Goal: Task Accomplishment & Management: Manage account settings

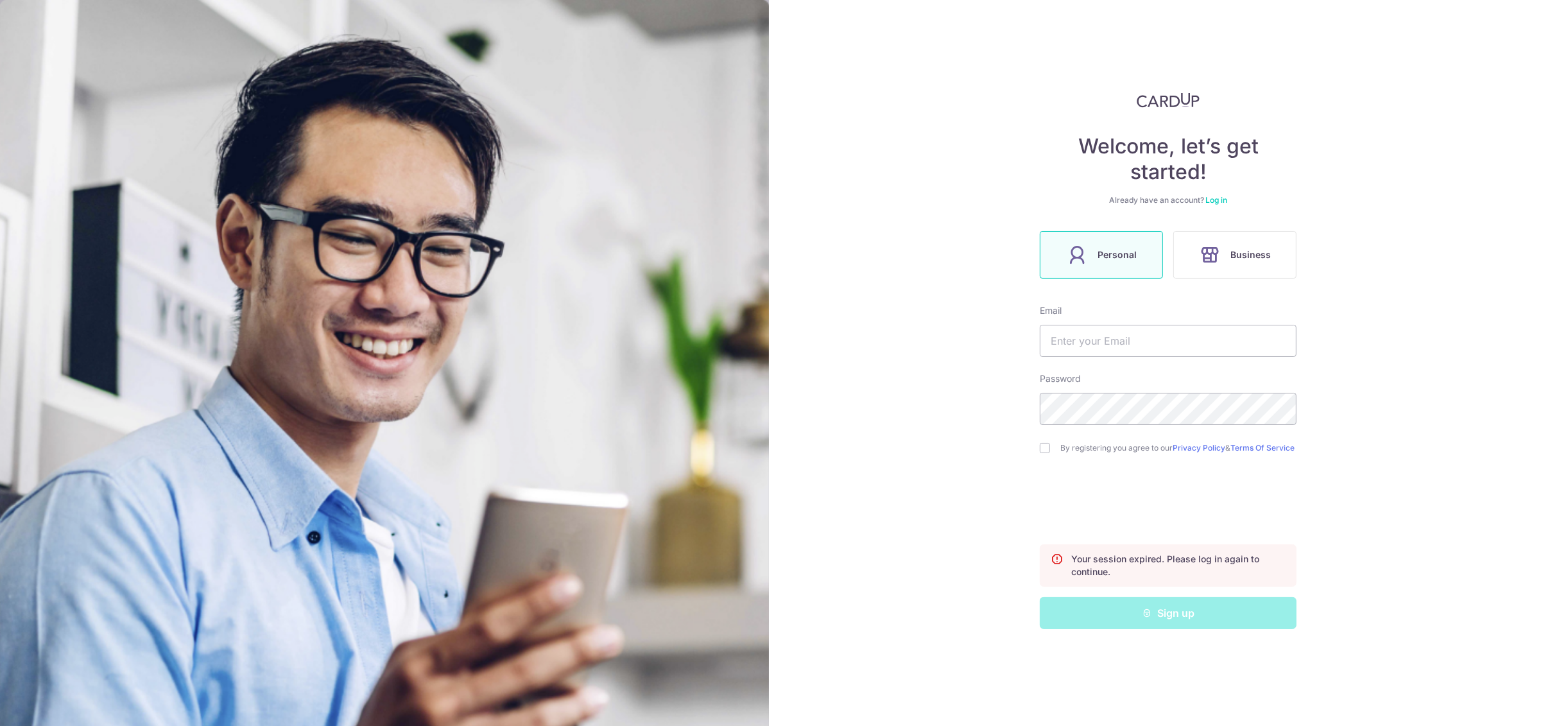
click at [1217, 201] on link "Log in" at bounding box center [1216, 200] width 21 height 10
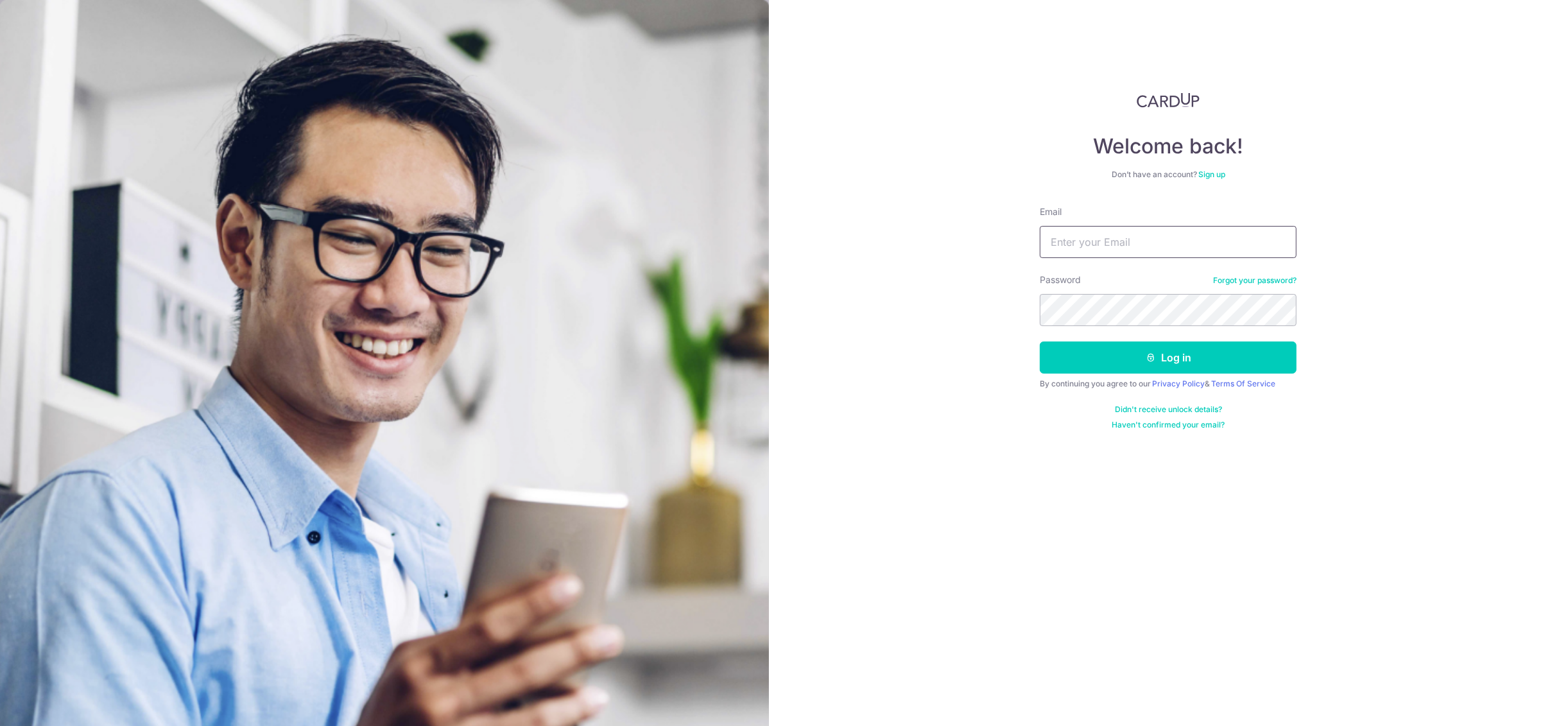
type input "[EMAIL_ADDRESS][DOMAIN_NAME]"
click at [1137, 363] on button "Log in" at bounding box center [1168, 357] width 257 height 32
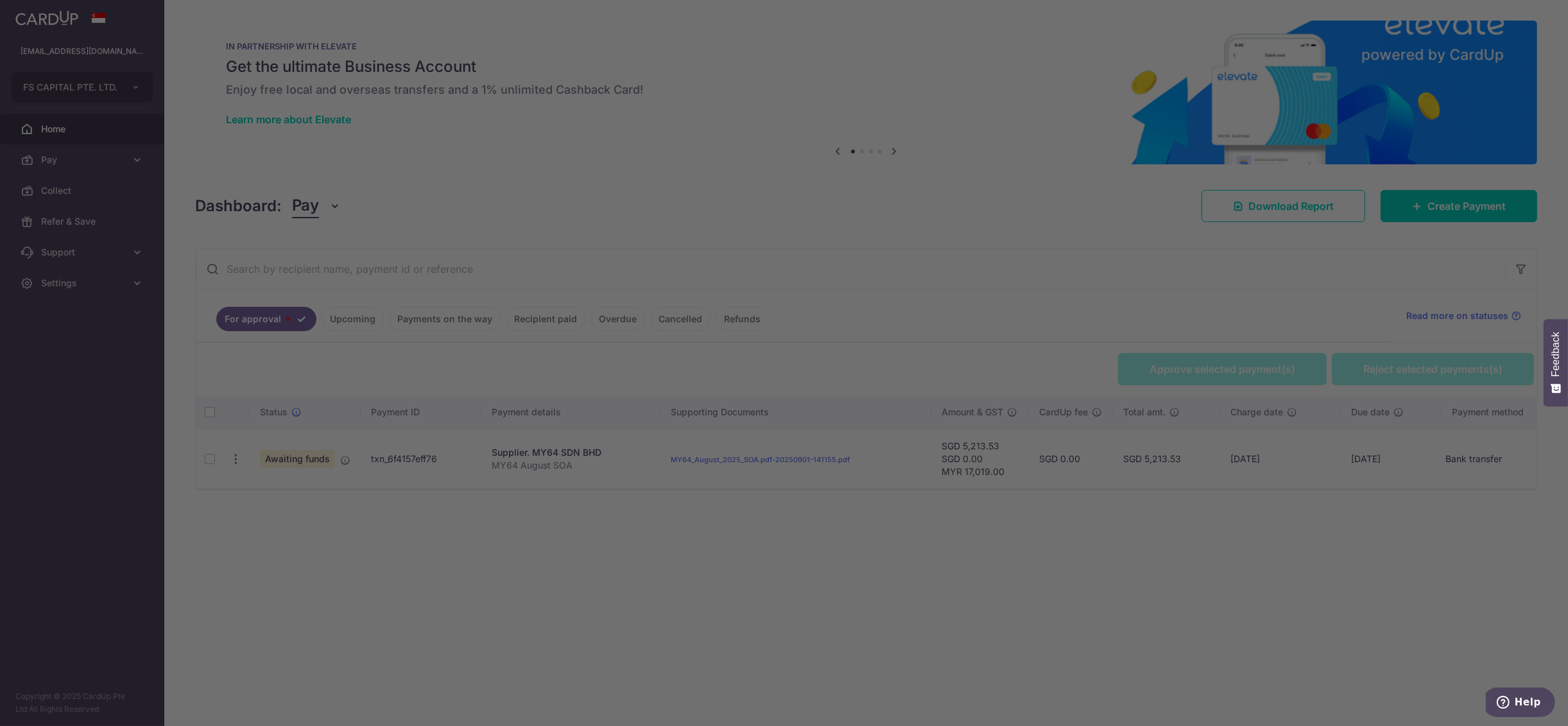
click at [233, 462] on div at bounding box center [792, 366] width 1584 height 733
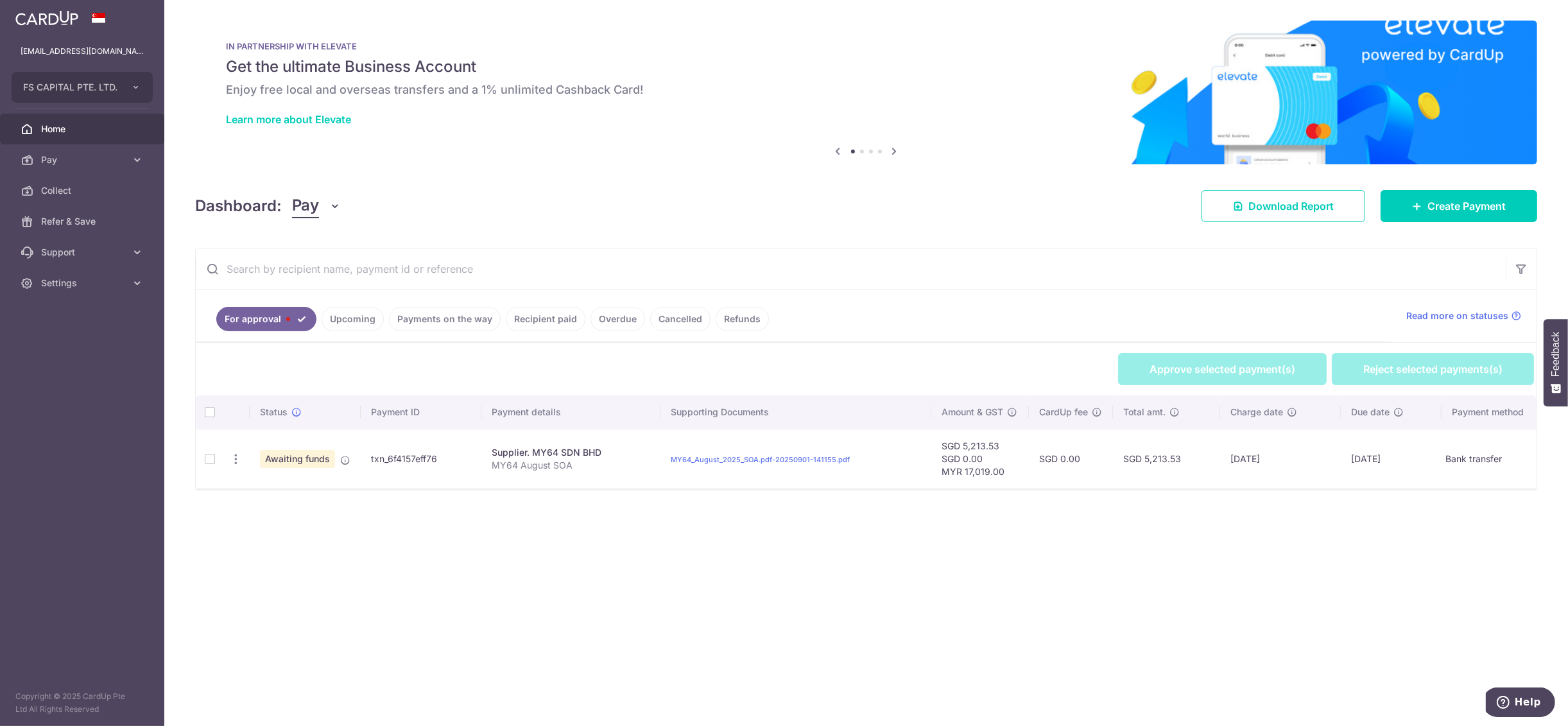
click at [928, 152] on img at bounding box center [867, 93] width 1342 height 144
click at [234, 457] on icon "button" at bounding box center [236, 460] width 13 height 13
click at [256, 502] on link "Review Payment" at bounding box center [292, 494] width 133 height 32
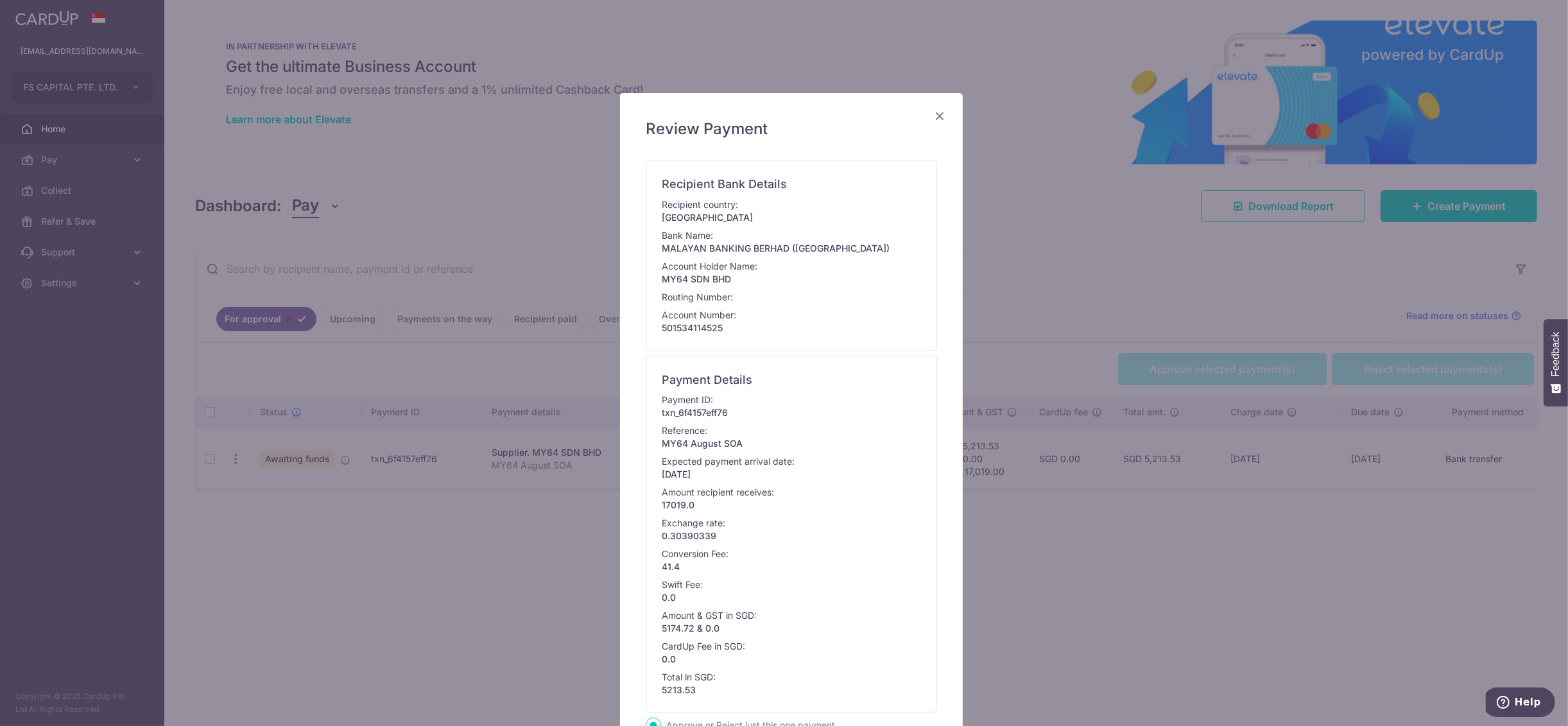
scroll to position [312, 0]
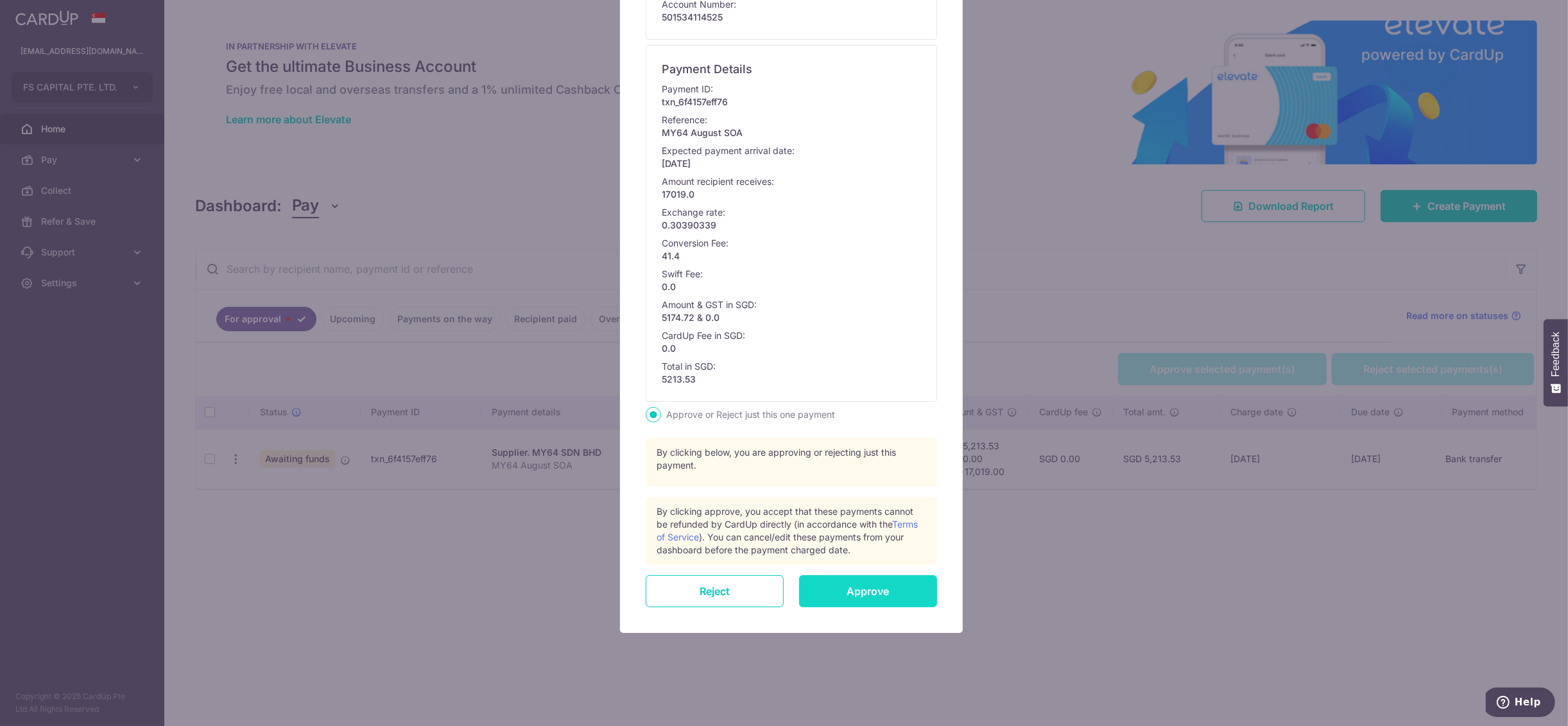
click at [867, 587] on input "Approve" at bounding box center [868, 591] width 138 height 32
